Goal: Ask a question: Seek information or help from site administrators or community

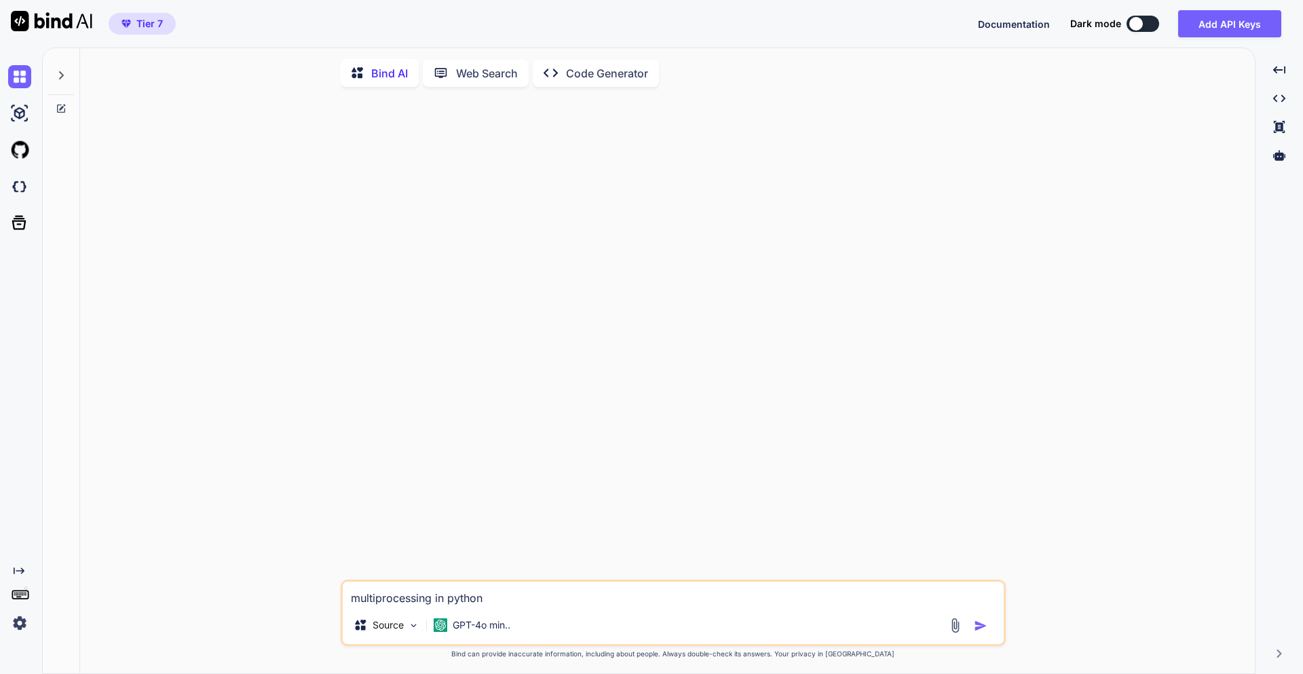
click at [492, 595] on textarea "multiprocessing in python" at bounding box center [673, 594] width 661 height 24
click at [985, 618] on img "button" at bounding box center [981, 624] width 14 height 14
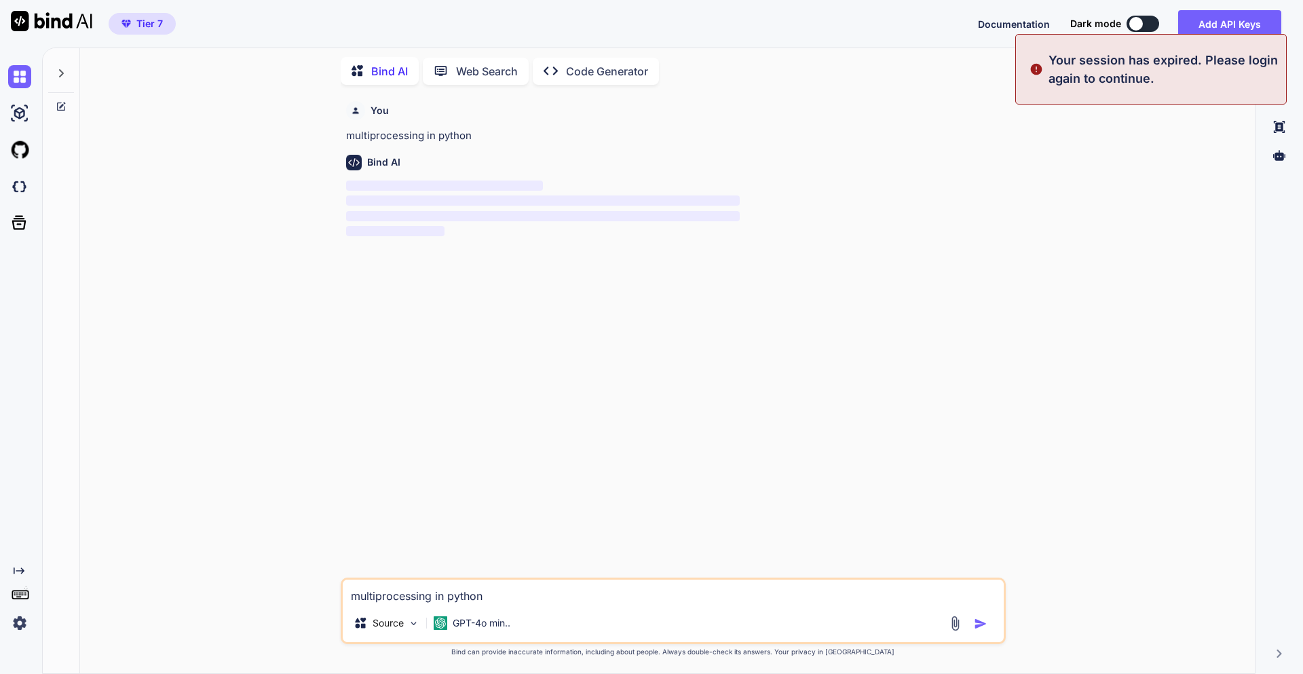
type textarea "x"
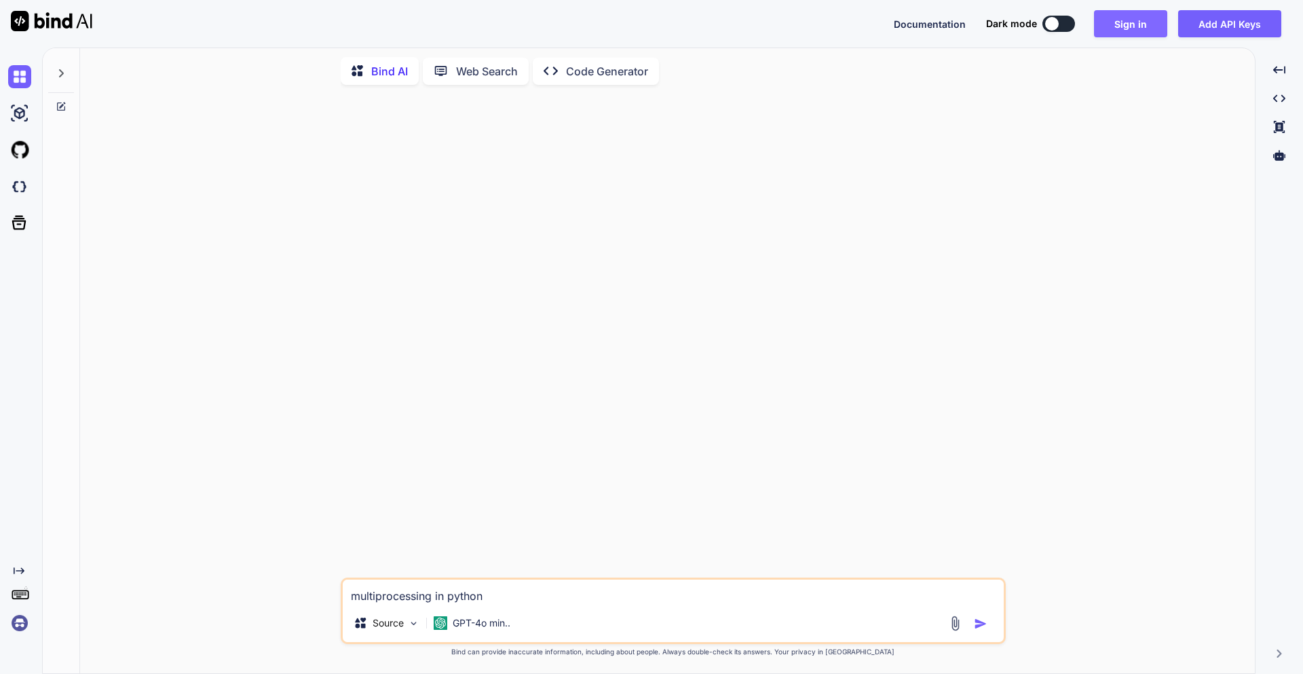
click at [1141, 21] on button "Sign in" at bounding box center [1130, 23] width 73 height 27
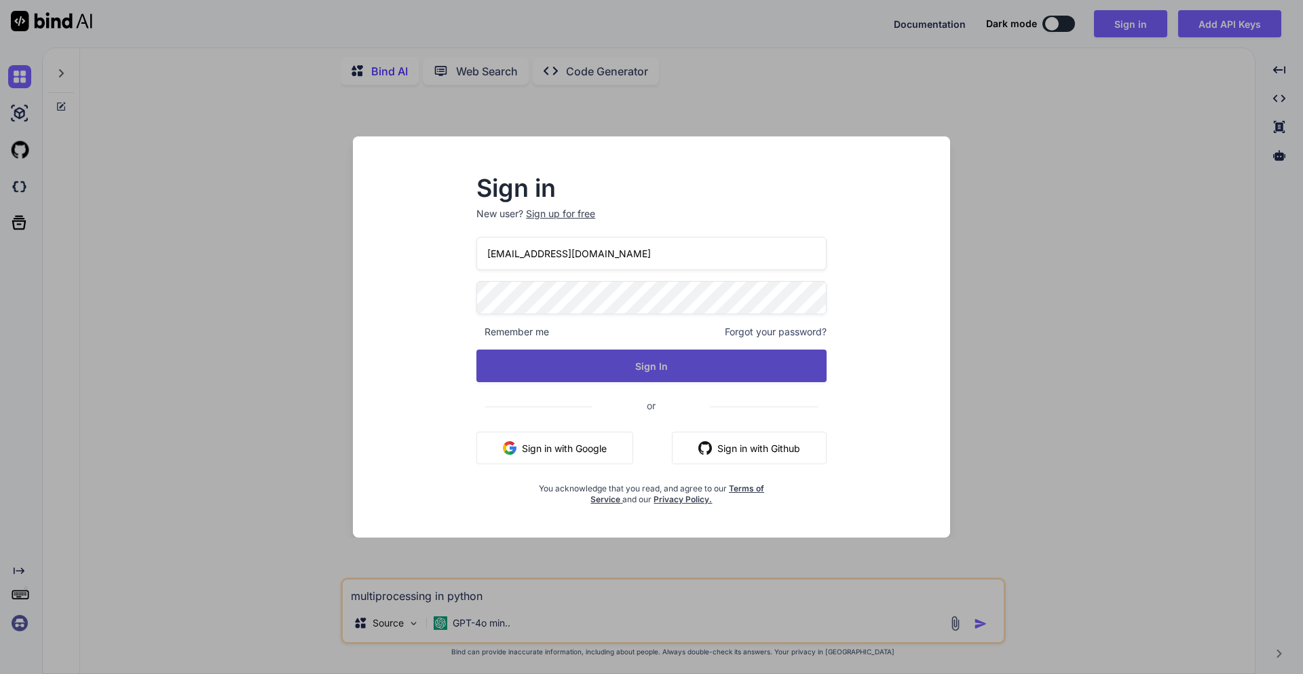
click at [640, 362] on button "Sign In" at bounding box center [652, 366] width 350 height 33
click at [640, 367] on button "Sign In" at bounding box center [652, 366] width 350 height 33
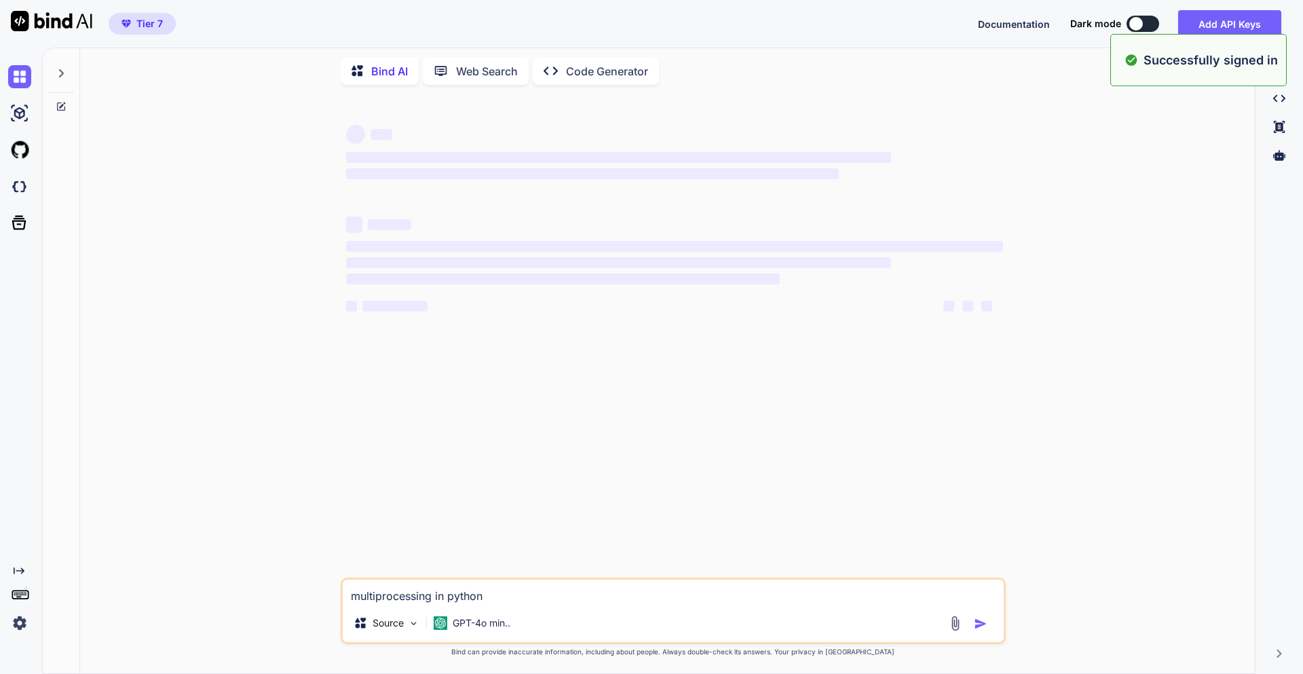
click at [502, 594] on textarea "multiprocessing in python" at bounding box center [673, 592] width 661 height 24
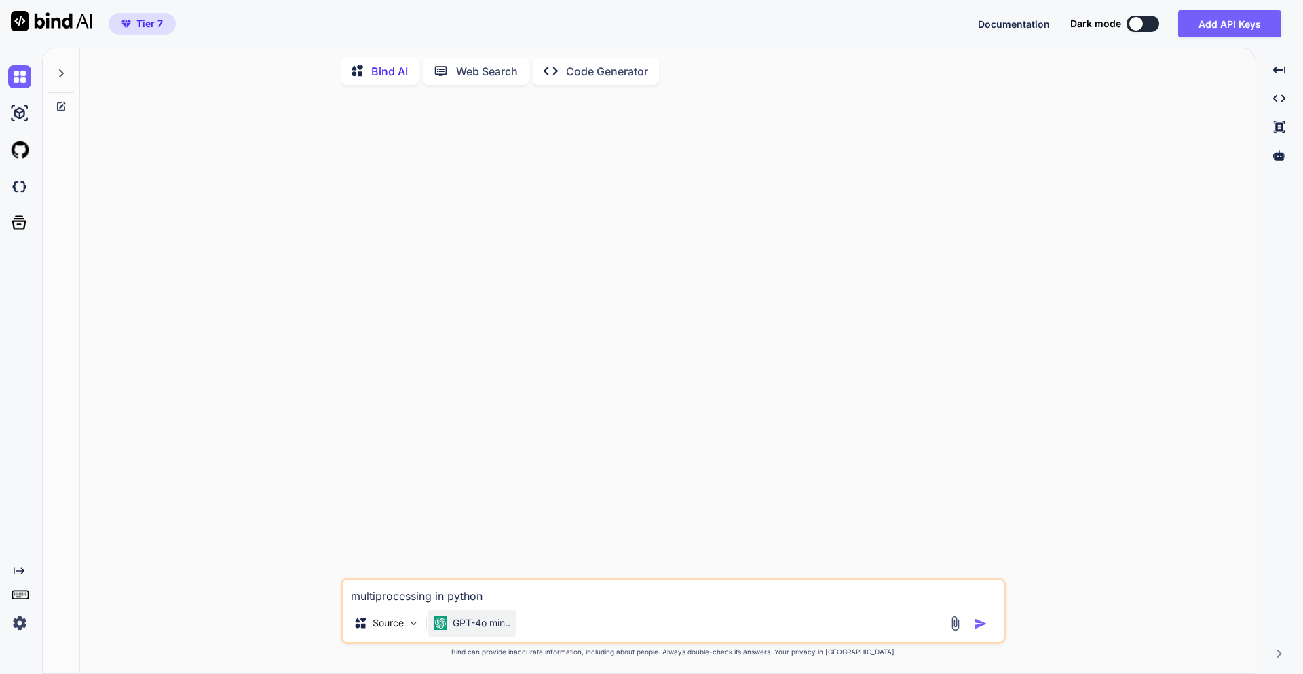
click at [491, 630] on div "GPT-4o min.." at bounding box center [472, 623] width 88 height 27
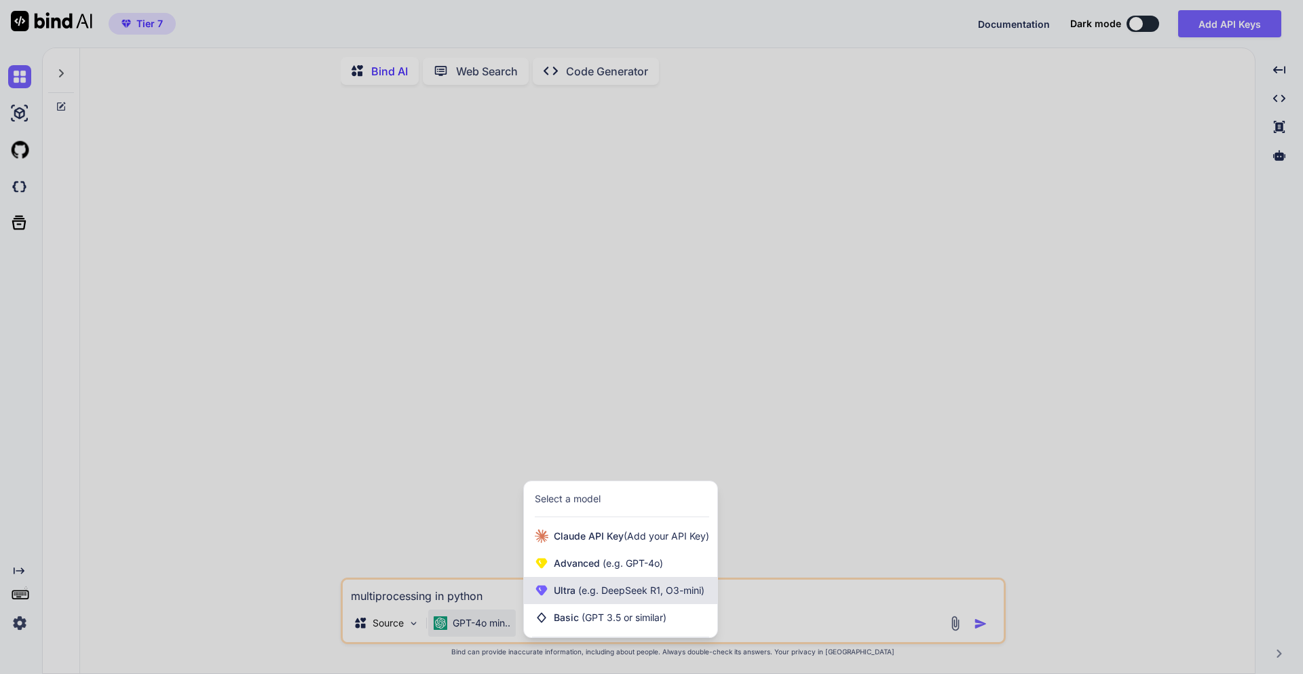
click at [586, 589] on span "(e.g. DeepSeek R1, O3-mini)" at bounding box center [640, 590] width 129 height 12
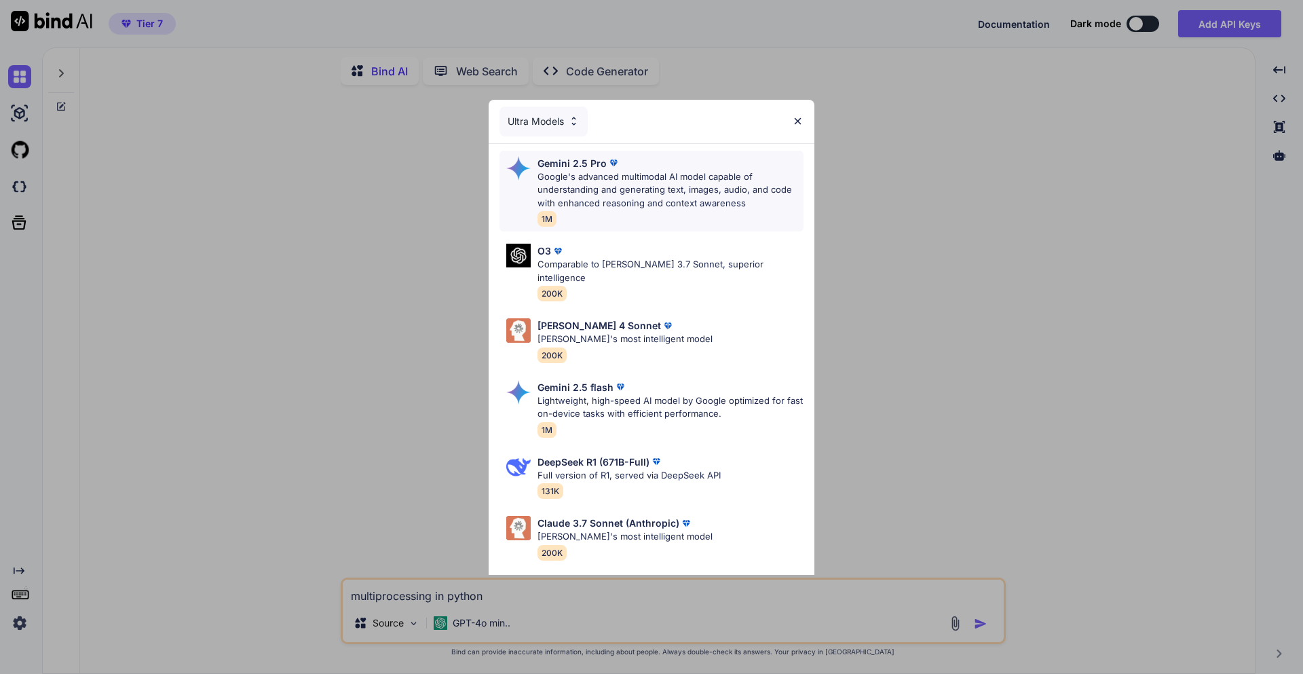
click at [620, 170] on p "Google's advanced multimodal AI model capable of understanding and generating t…" at bounding box center [671, 190] width 266 height 40
type textarea "x"
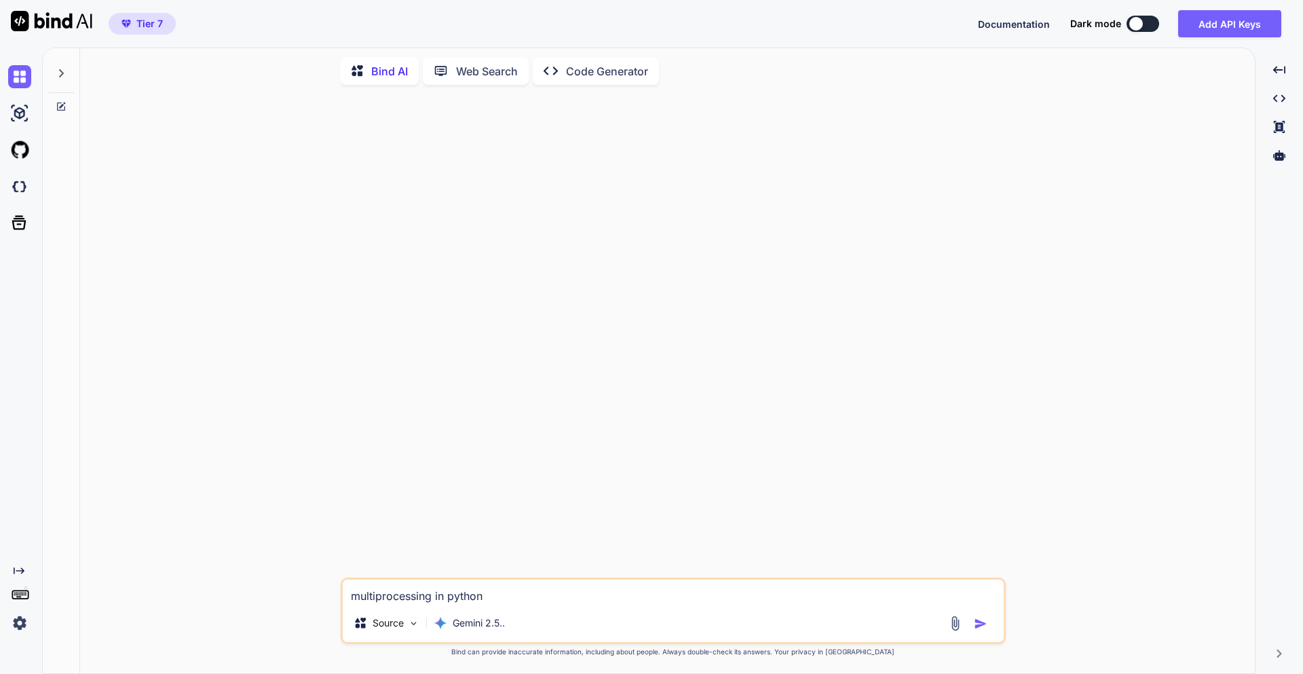
click at [496, 591] on textarea "multiprocessing in python" at bounding box center [673, 592] width 661 height 24
type textarea "p"
type textarea "x"
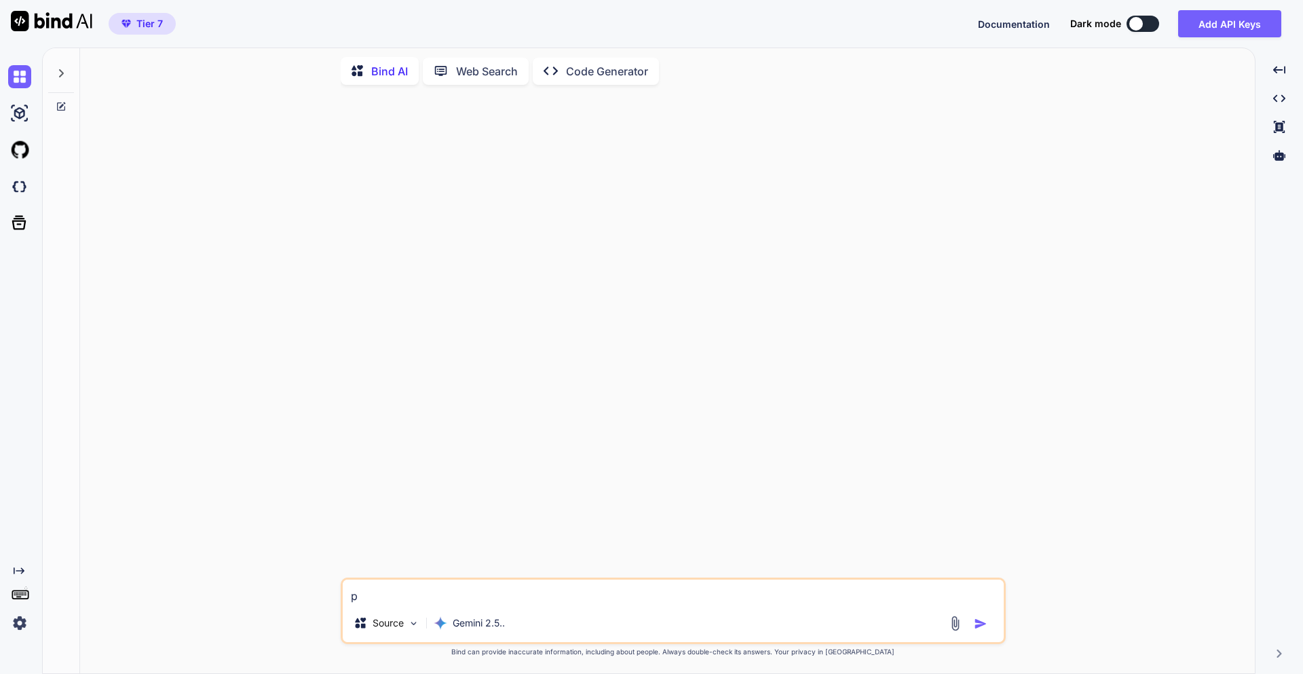
type textarea "pr"
type textarea "x"
type textarea "pri"
type textarea "x"
type textarea "priv"
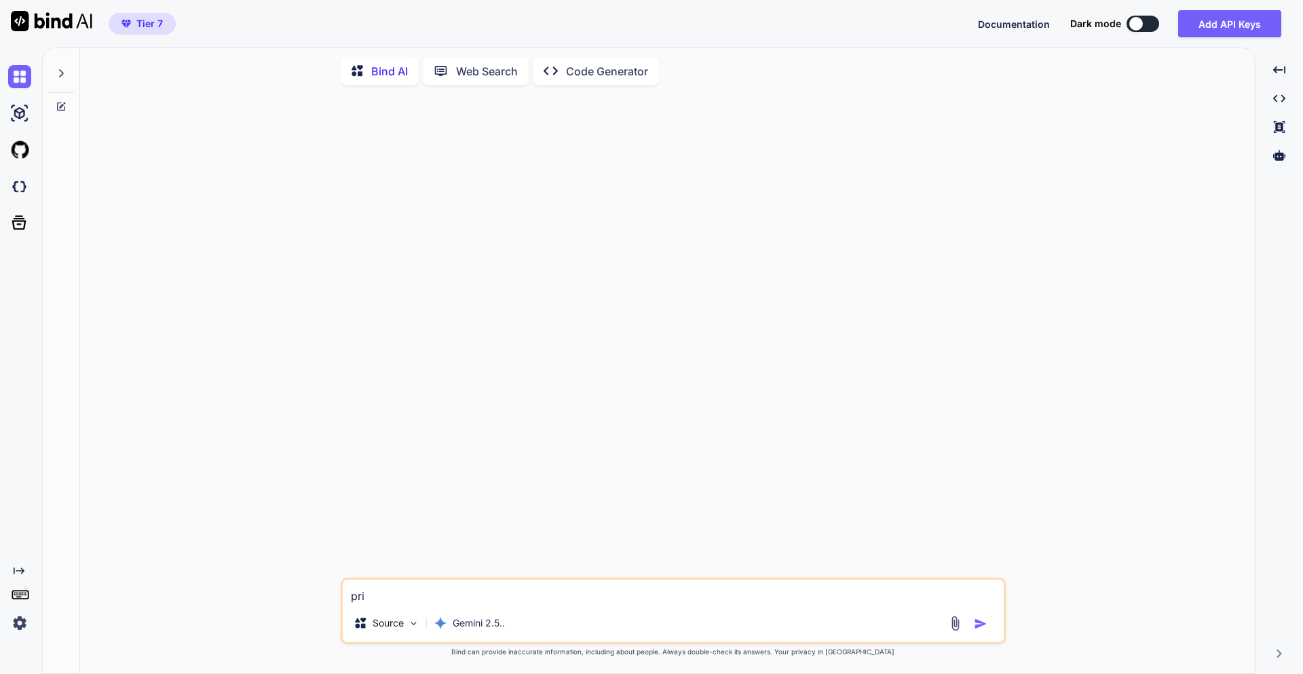
type textarea "x"
type textarea "pri"
type textarea "x"
type textarea "pr"
type textarea "x"
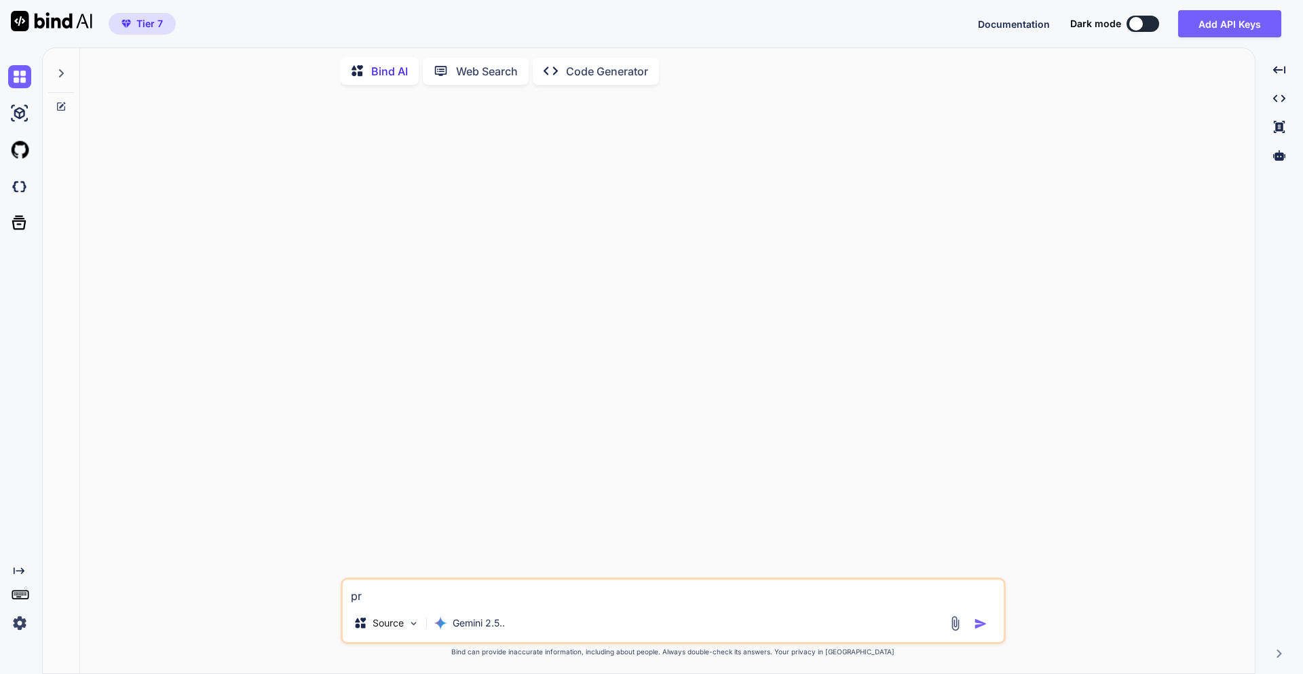
type textarea "pro"
type textarea "x"
type textarea "prov"
type textarea "x"
type textarea "provi"
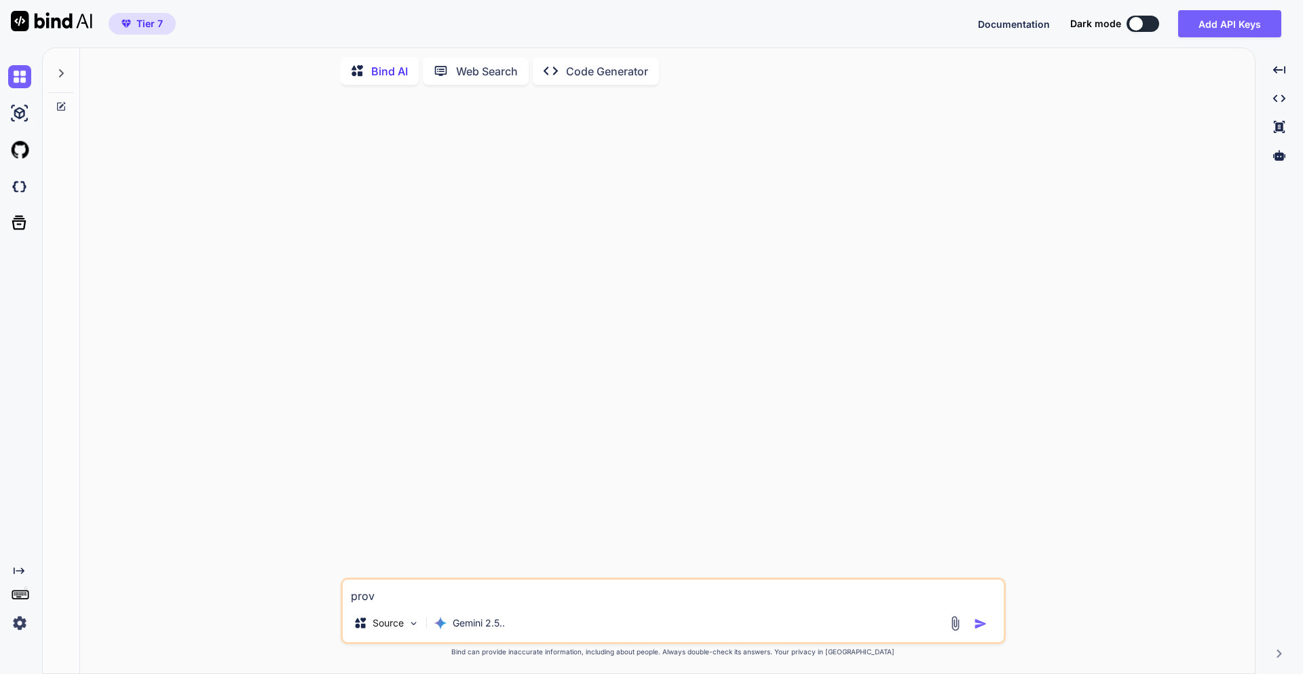
type textarea "x"
type textarea "provid"
type textarea "x"
type textarea "provide"
type textarea "x"
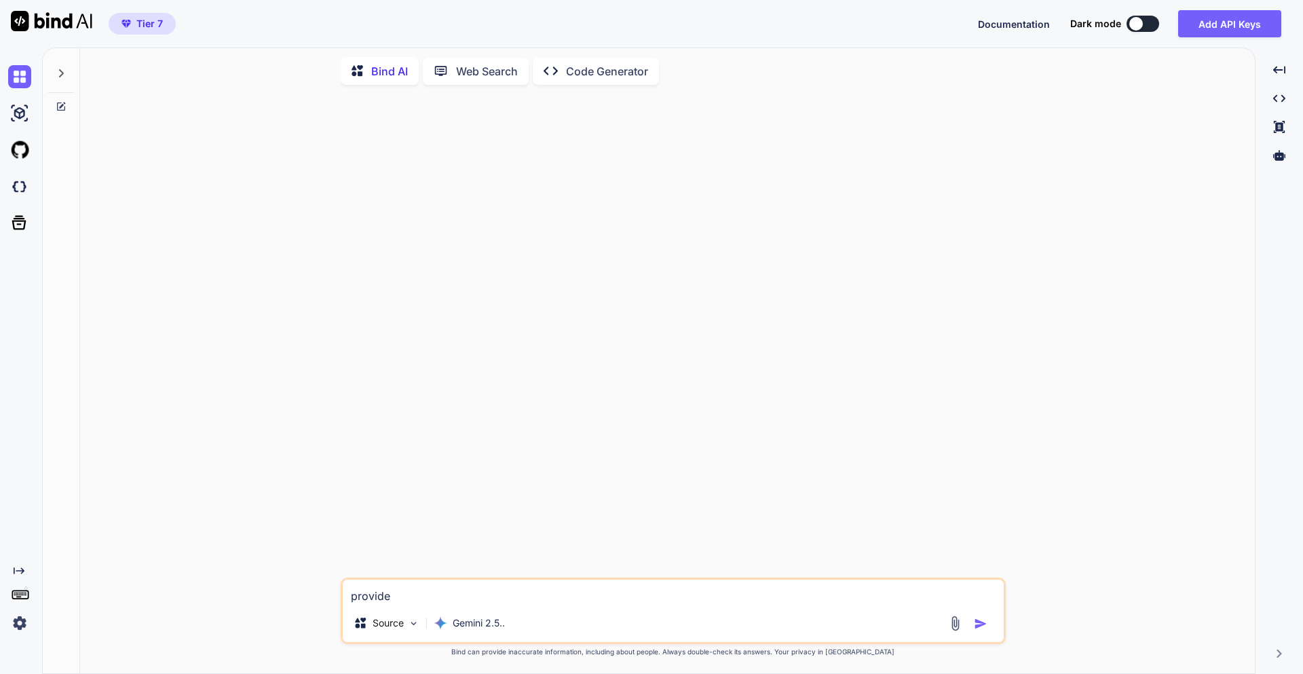
type textarea "provider"
type textarea "x"
type textarea "provider"
type textarea "x"
type textarea "provider i"
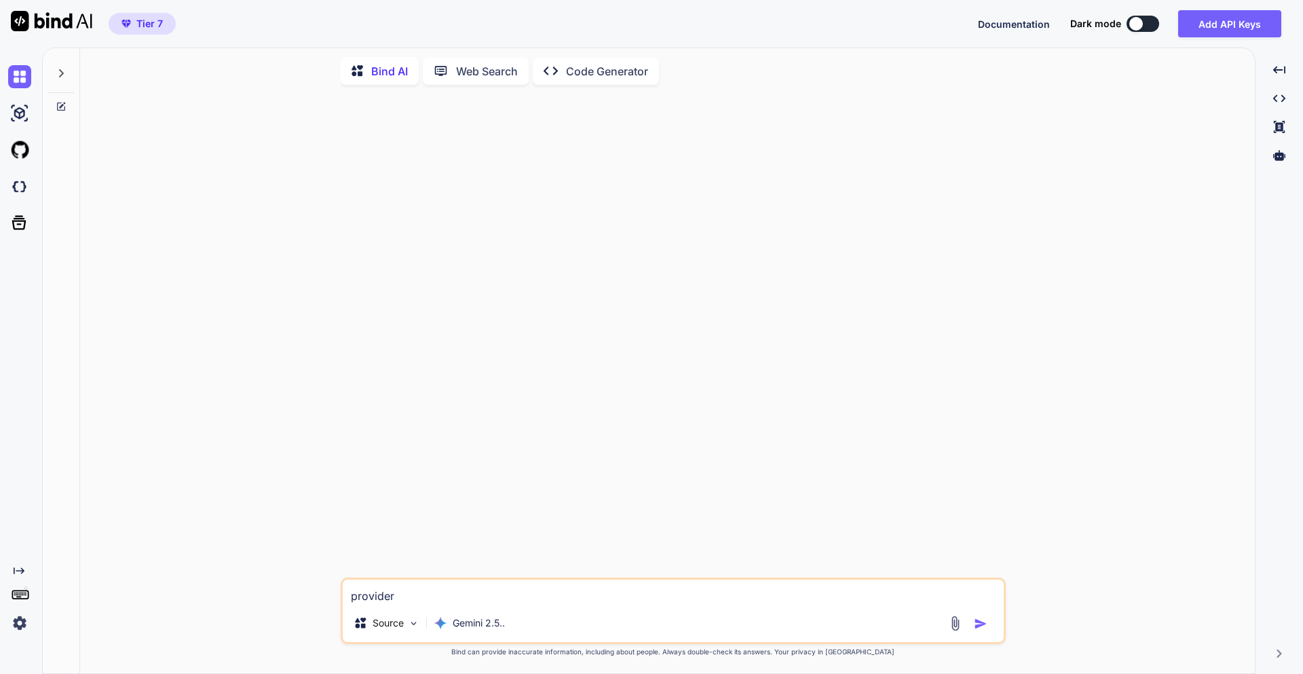
type textarea "x"
type textarea "provider id"
type textarea "x"
type textarea "provider id"
type textarea "x"
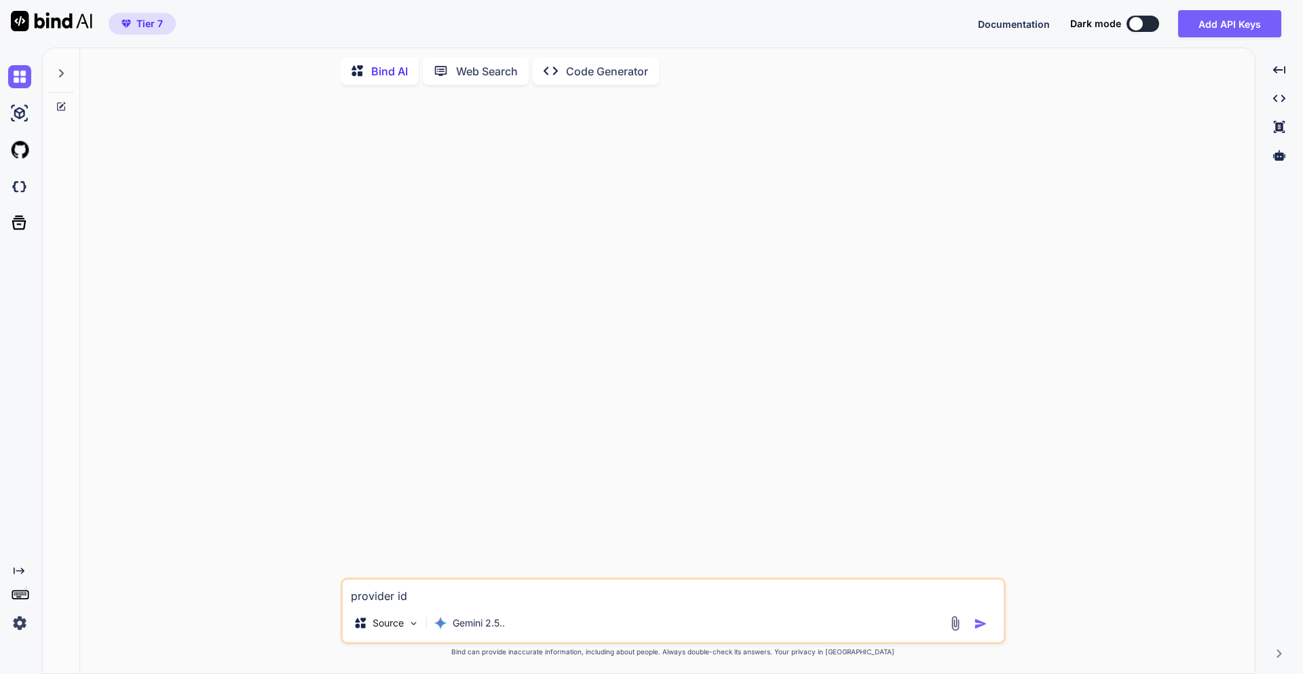
type textarea "provider id ="
type textarea "x"
type textarea "provider id ="
type textarea "x"
type textarea "provider id = '"
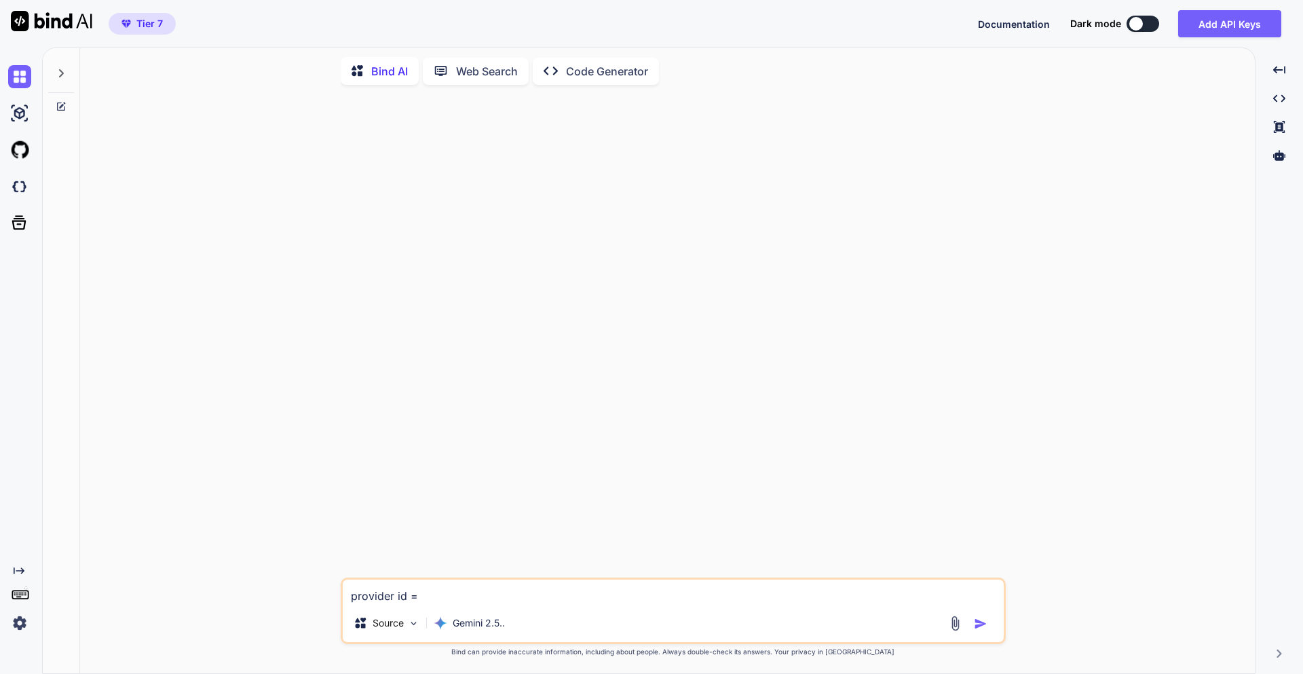
type textarea "x"
type textarea "provider id = ''"
type textarea "x"
type textarea "provider id = '-'"
type textarea "x"
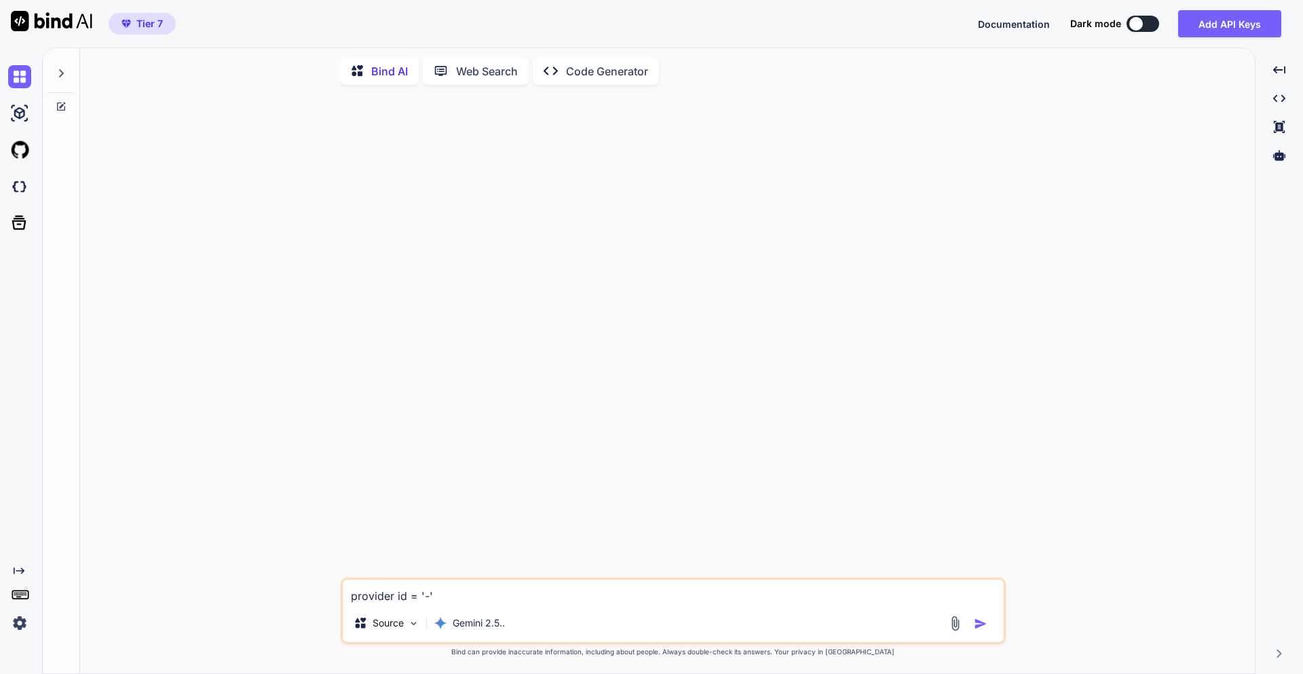
type textarea "provider id = '-1'"
type textarea "x"
type textarea "provider id = '-10'"
type textarea "x"
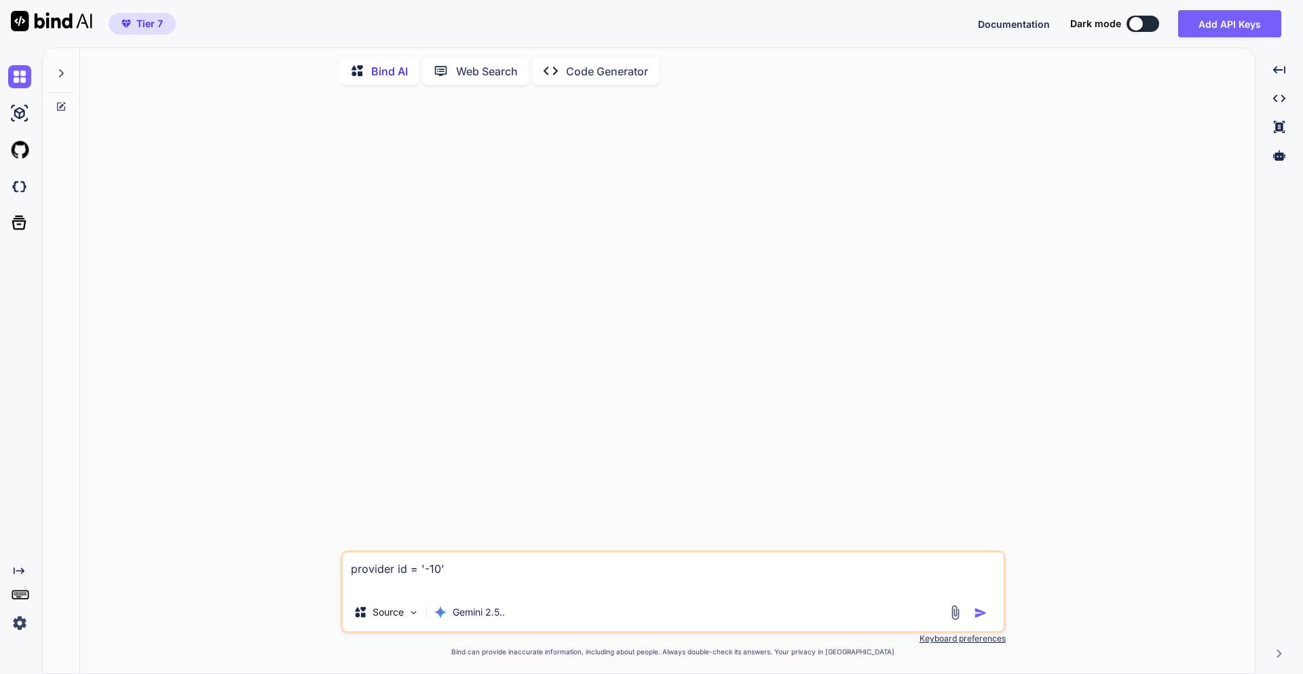
type textarea "provider id = '-10' p"
type textarea "x"
type textarea "provider id = '-10' py"
type textarea "x"
type textarea "provider id = '-10' pyt"
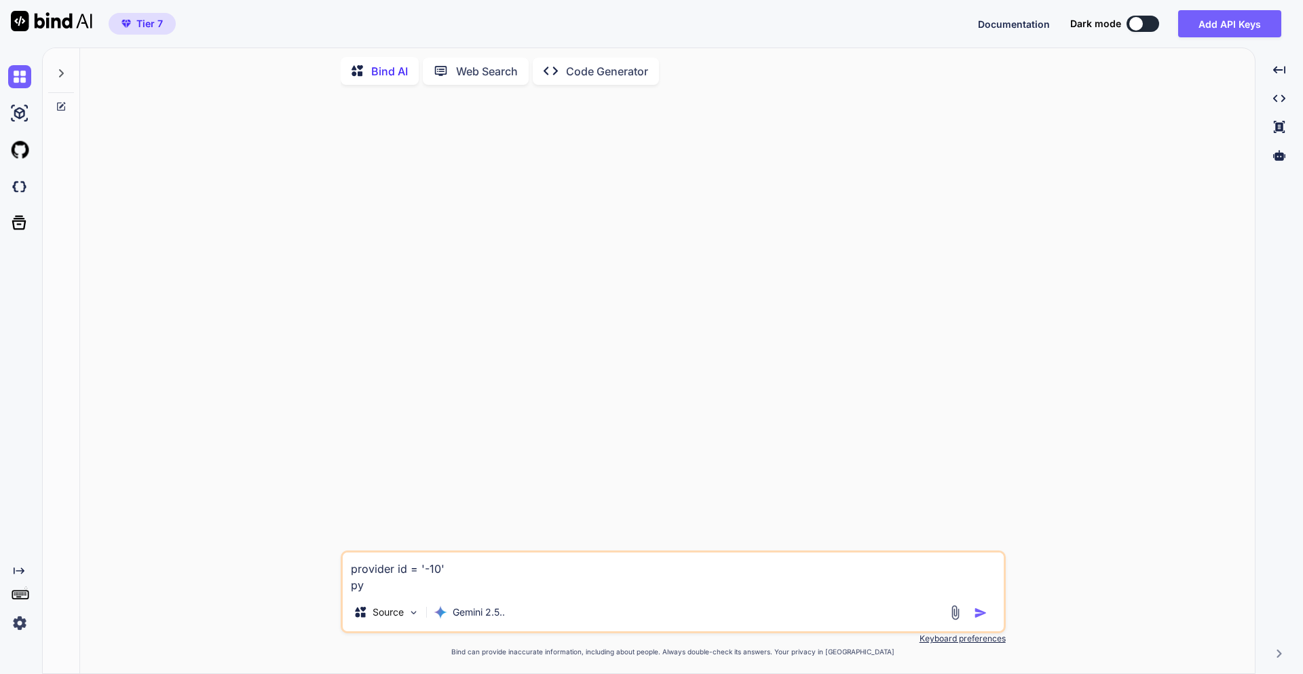
type textarea "x"
type textarea "provider id = '-10' pyth"
type textarea "x"
type textarea "provider id = '-10' pytho"
type textarea "x"
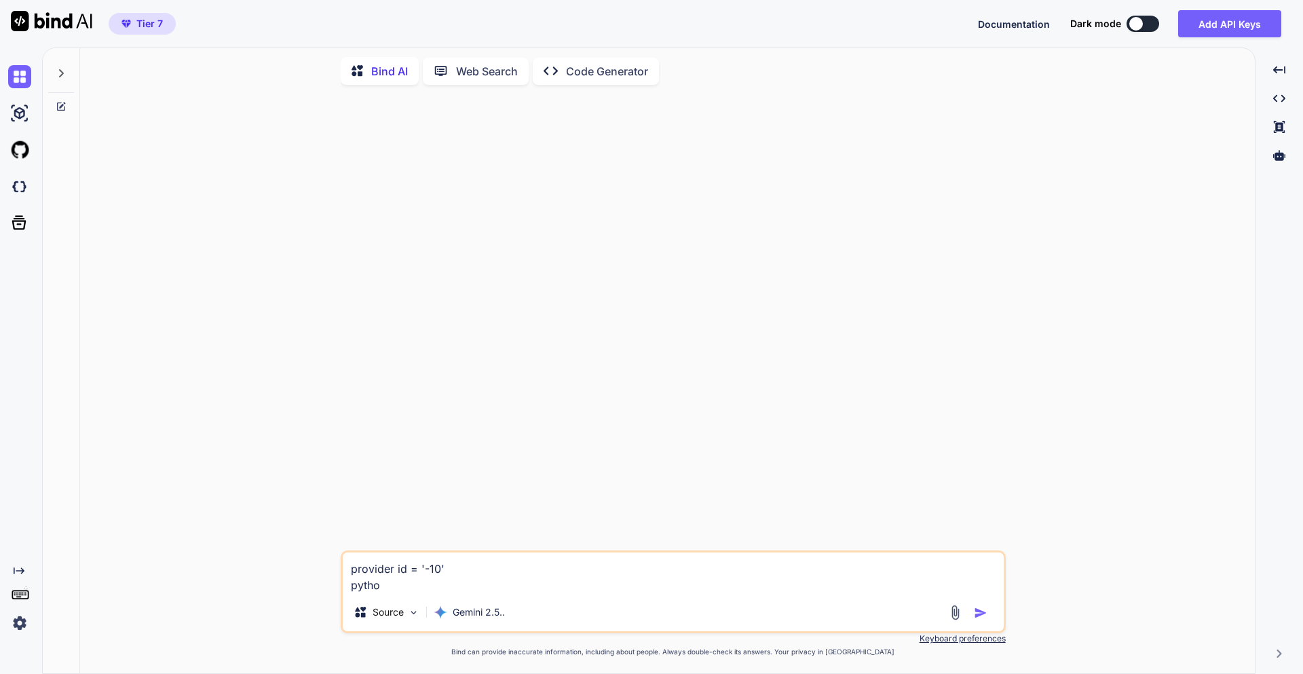
type textarea "provider id = '-10' python"
type textarea "x"
type textarea "provider id = '-10' python"
type textarea "x"
click at [396, 571] on textarea "provider id = '-10' python" at bounding box center [673, 573] width 661 height 41
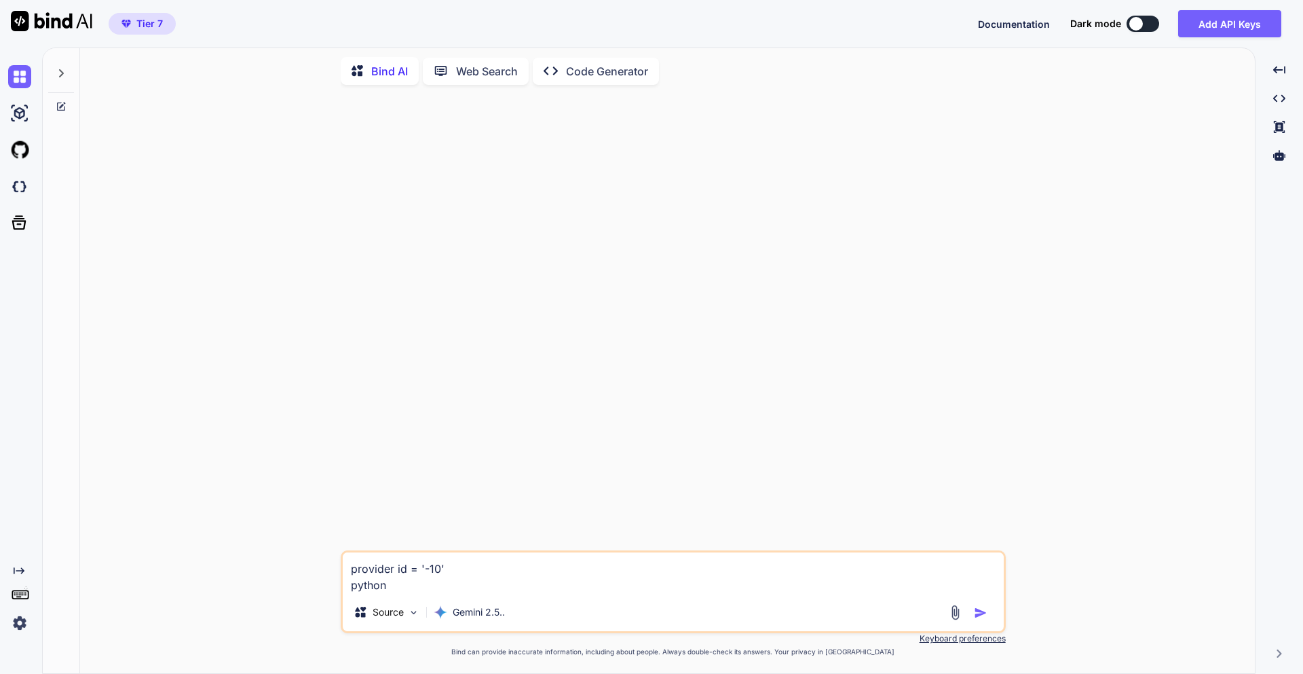
click at [396, 571] on textarea "provider id = '-10' python" at bounding box center [673, 573] width 661 height 41
click at [526, 602] on div "Source Gemini 2.5.." at bounding box center [673, 615] width 661 height 33
drag, startPoint x: 350, startPoint y: 567, endPoint x: 409, endPoint y: 570, distance: 59.1
click at [409, 570] on textarea "provider id = '-10' python" at bounding box center [673, 573] width 661 height 41
click at [481, 585] on textarea "provider id = '-10' python" at bounding box center [673, 573] width 661 height 41
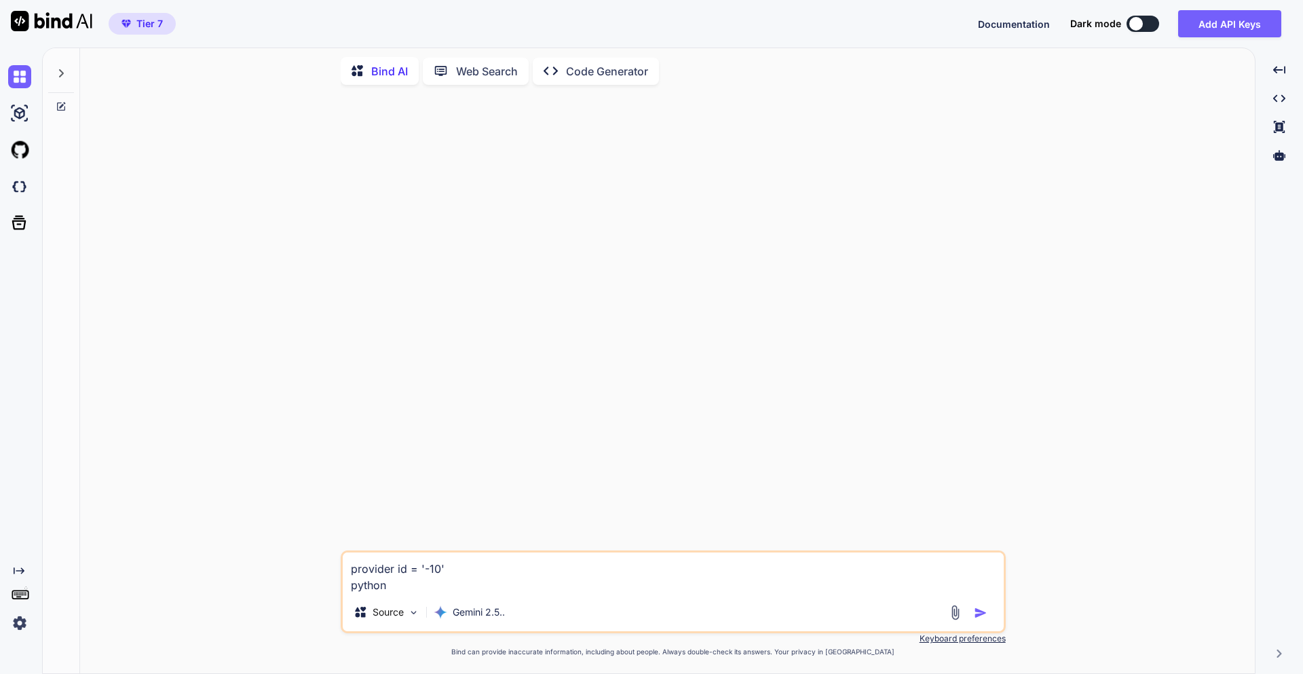
paste textarea "provider_id.isdigit()"
type textarea "provider id = '-10' python provider_id.isdigit() return false how can i check o…"
click at [983, 610] on img "button" at bounding box center [981, 613] width 14 height 14
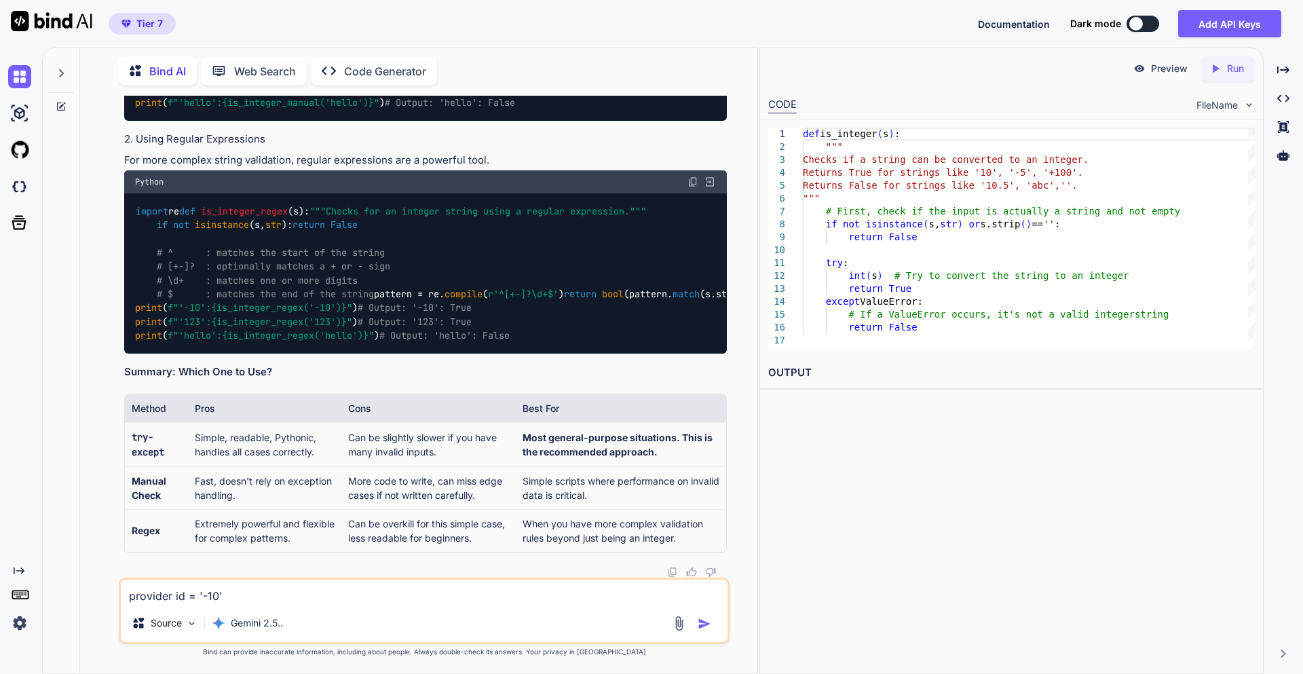
scroll to position [1037, 0]
